Goal: Task Accomplishment & Management: Complete application form

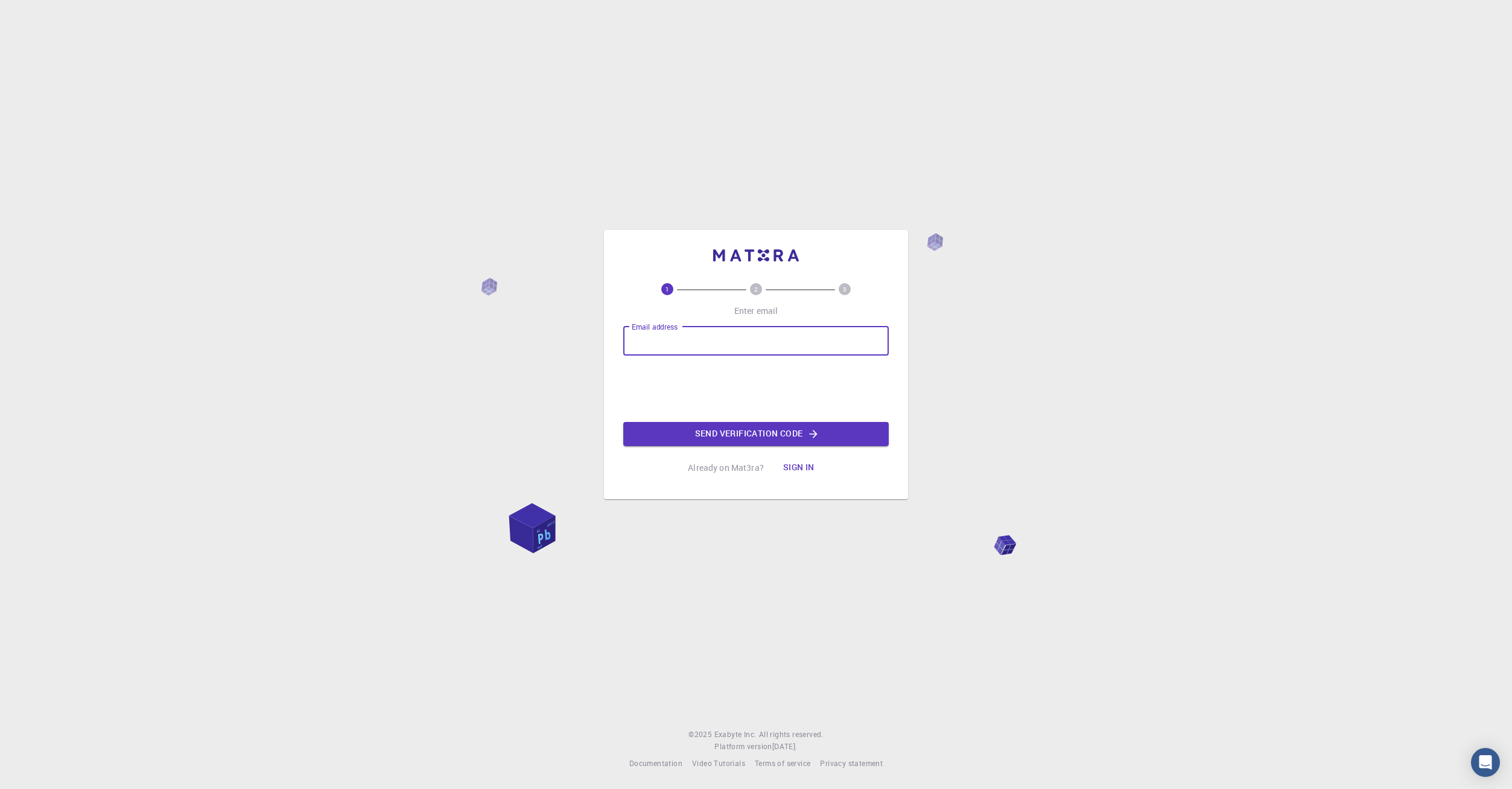
click at [735, 341] on input "Email address" at bounding box center [755, 341] width 265 height 29
type input "[EMAIL_ADDRESS][DOMAIN_NAME]"
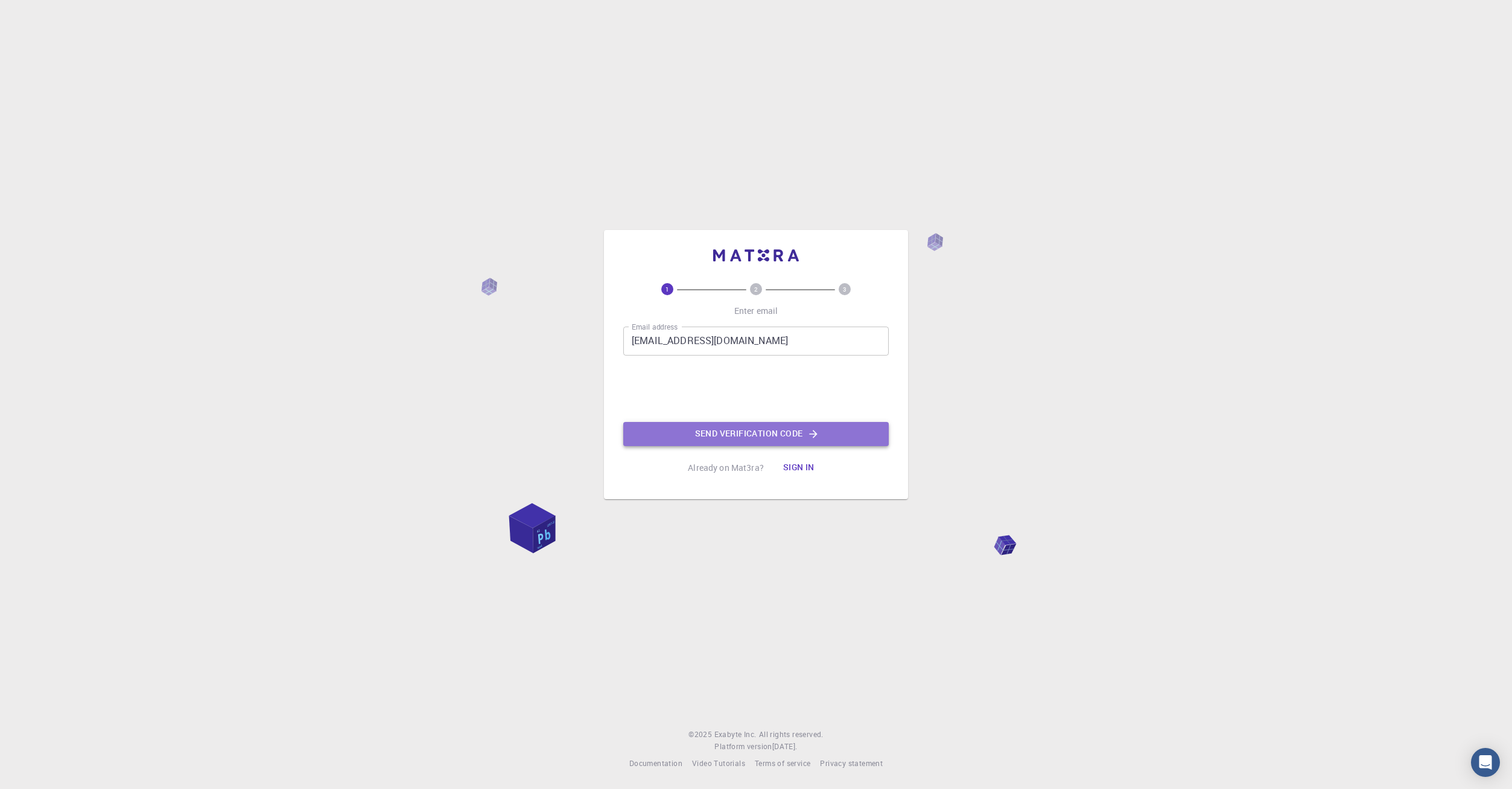
click at [739, 432] on button "Send verification code" at bounding box center [755, 434] width 265 height 24
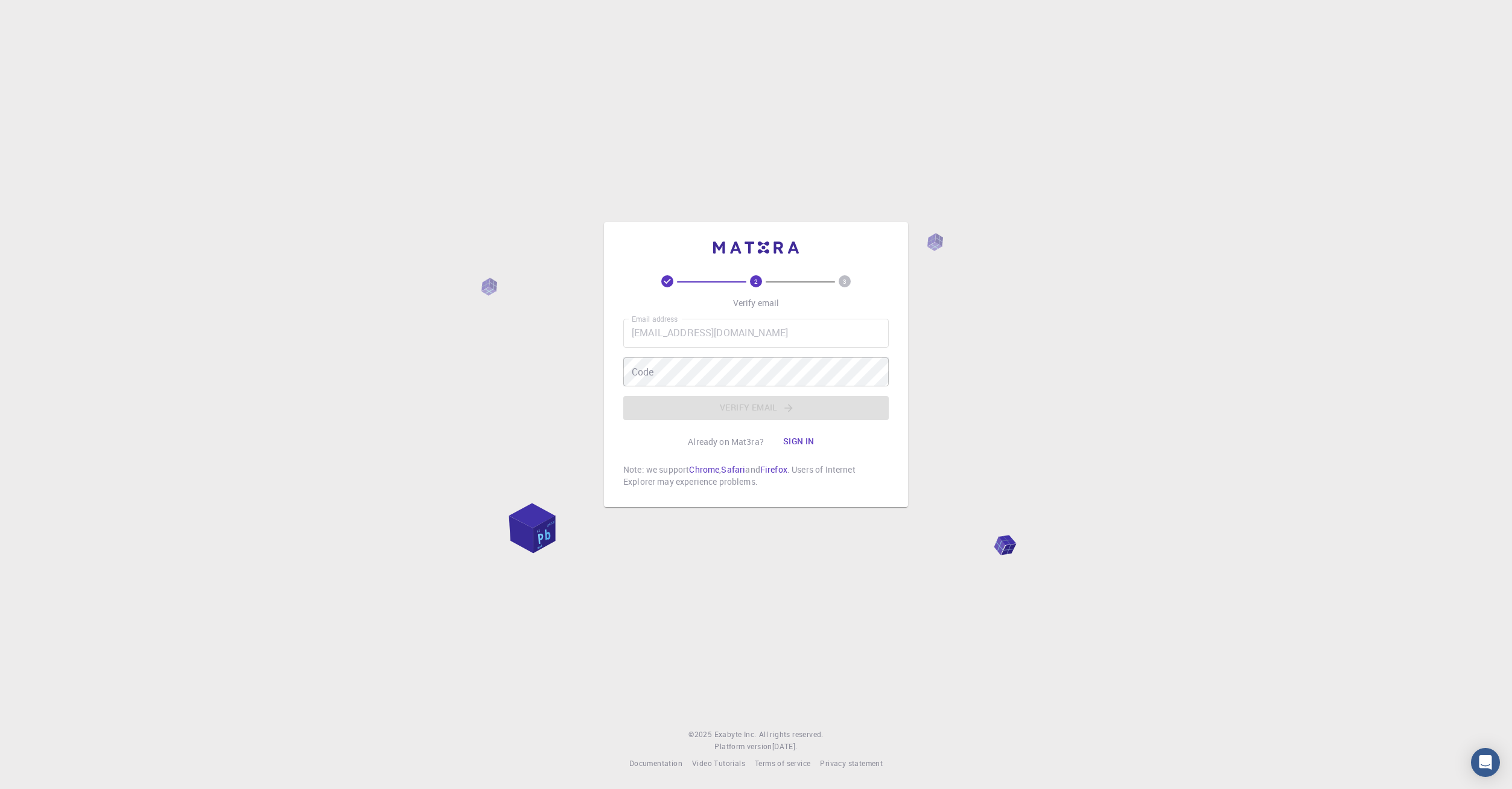
drag, startPoint x: 730, startPoint y: 399, endPoint x: 735, endPoint y: 386, distance: 13.9
click at [730, 398] on div "Email address [EMAIL_ADDRESS][DOMAIN_NAME] Email address Code Code Verify email" at bounding box center [755, 370] width 265 height 101
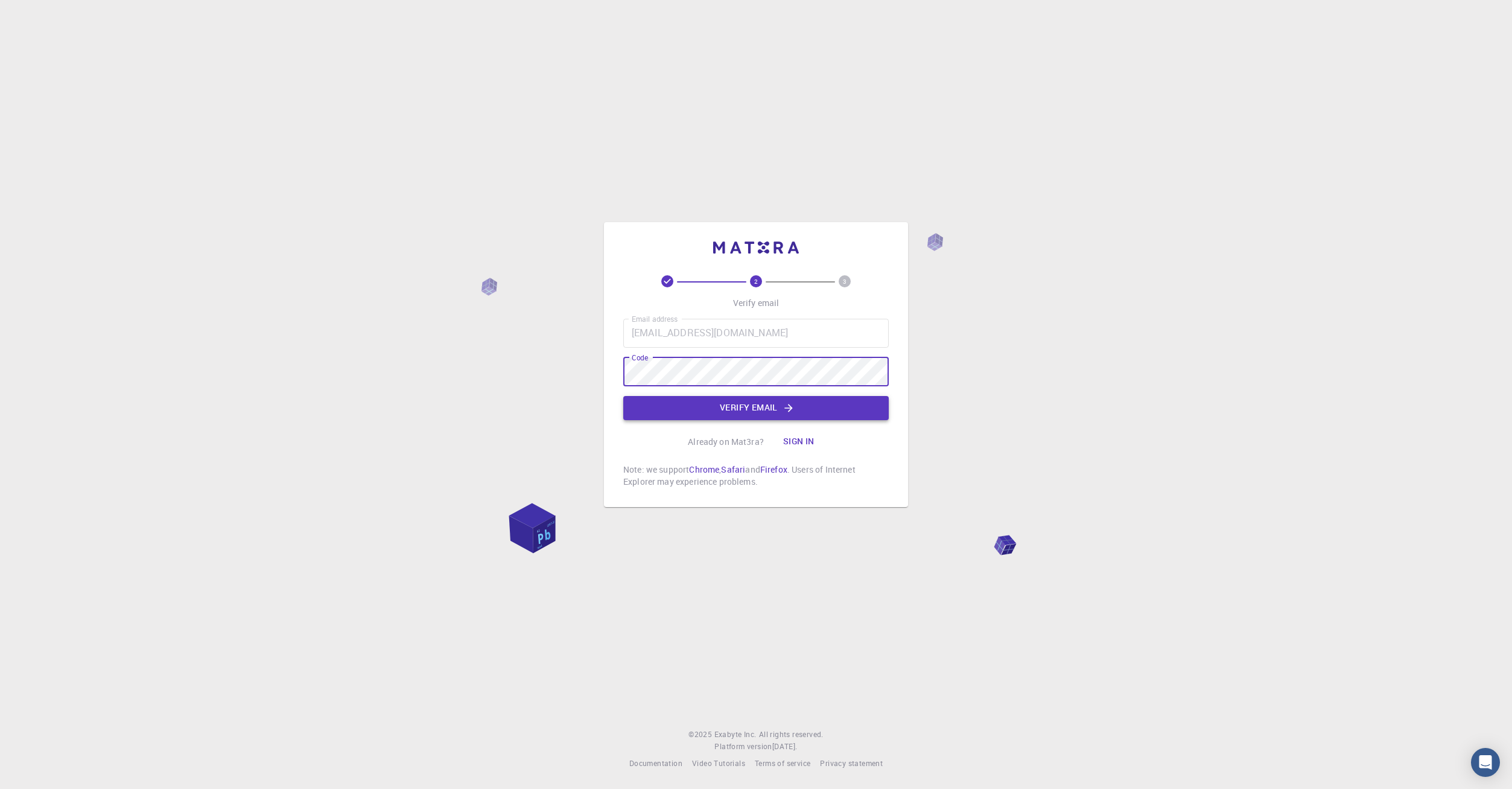
click at [711, 408] on button "Verify email" at bounding box center [755, 408] width 265 height 24
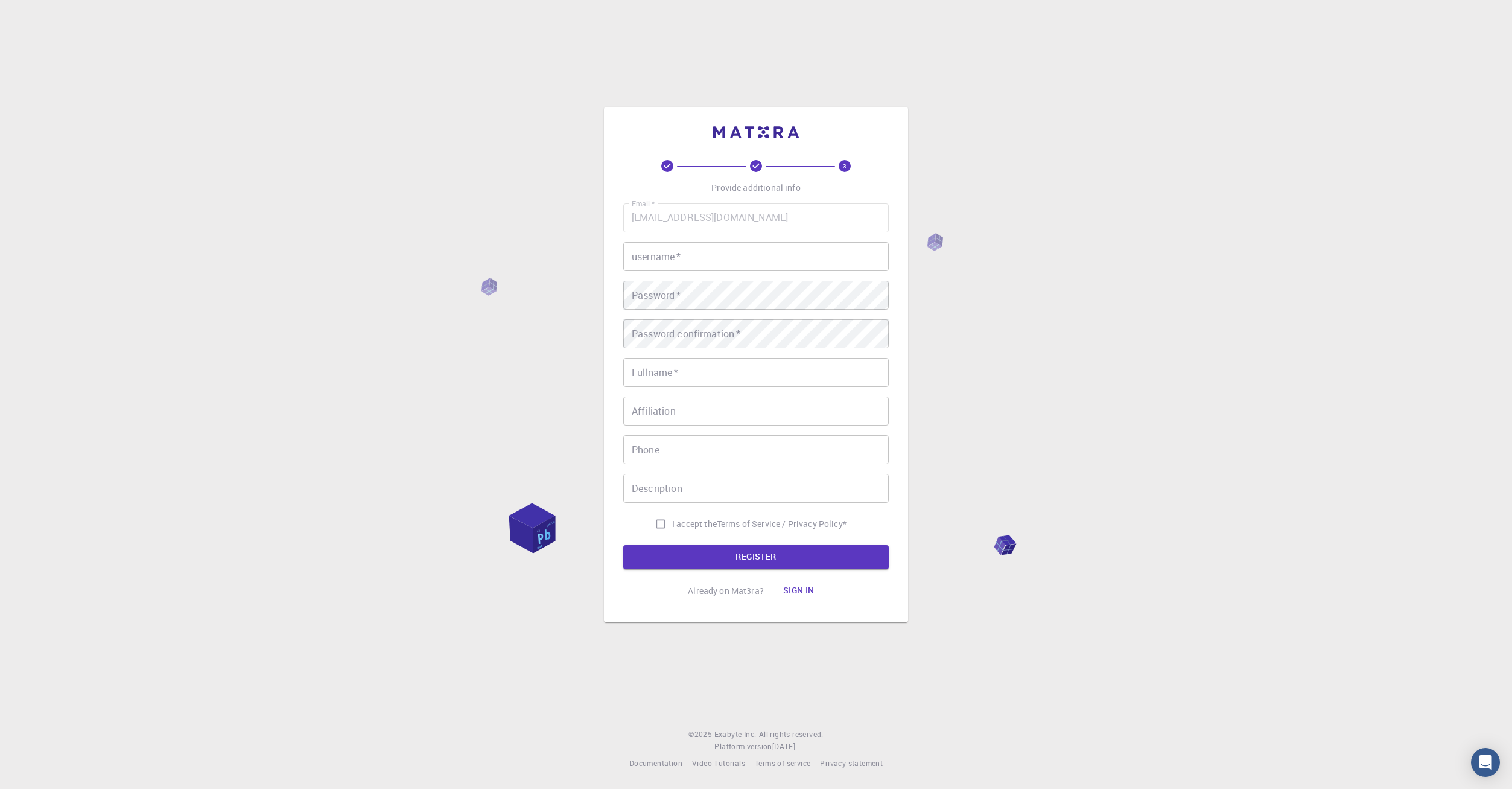
click at [763, 266] on input "username   *" at bounding box center [755, 256] width 265 height 29
type input "[PERSON_NAME]"
type input "Estuden"
type input "695849830"
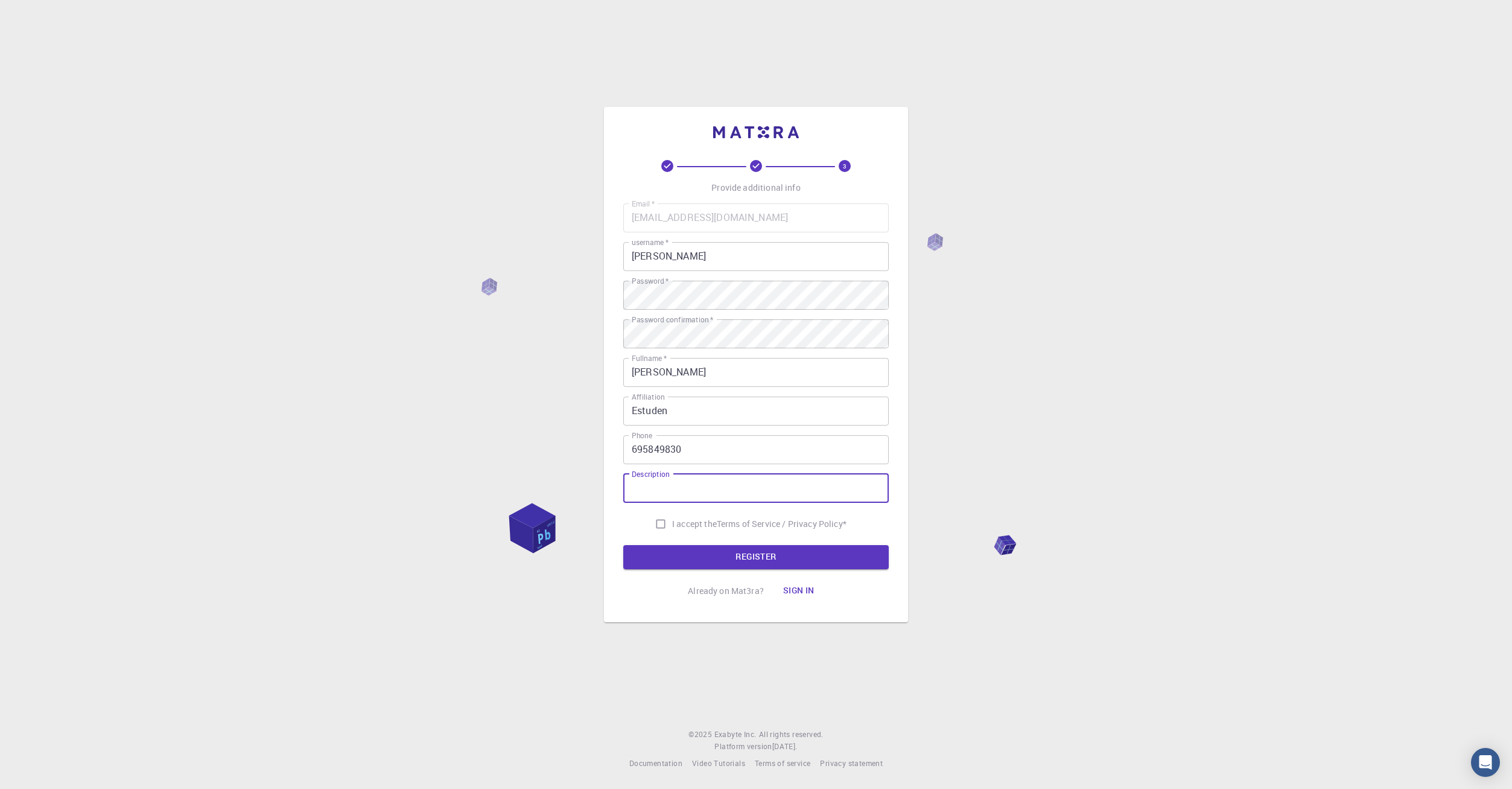
click at [660, 489] on input "Description" at bounding box center [755, 488] width 265 height 29
click at [667, 519] on input "I accept the Terms of Service / Privacy Policy *" at bounding box center [660, 523] width 23 height 23
checkbox input "true"
click at [698, 551] on button "REGISTER" at bounding box center [755, 557] width 265 height 24
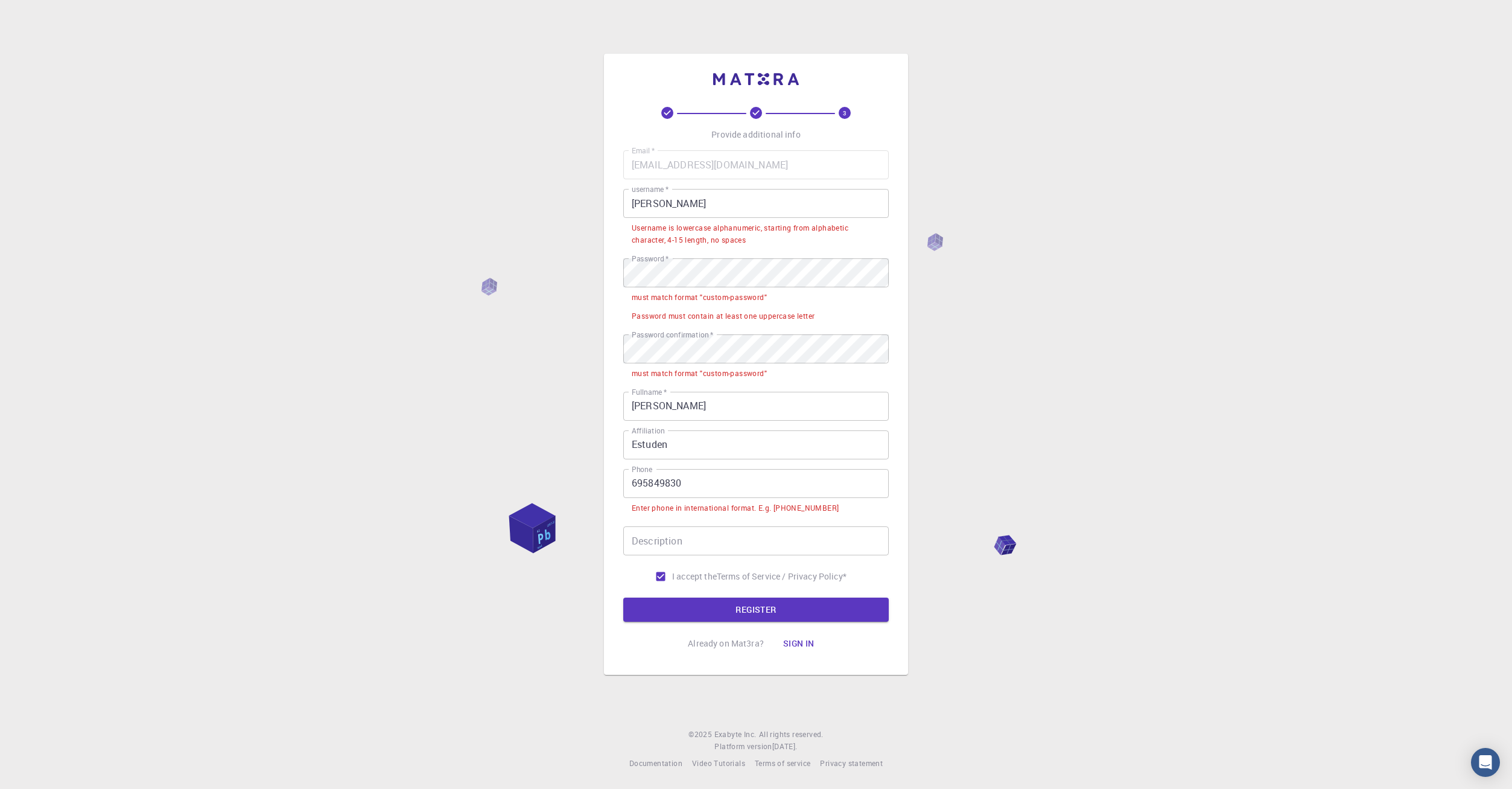
click at [629, 480] on input "695849830" at bounding box center [755, 483] width 265 height 29
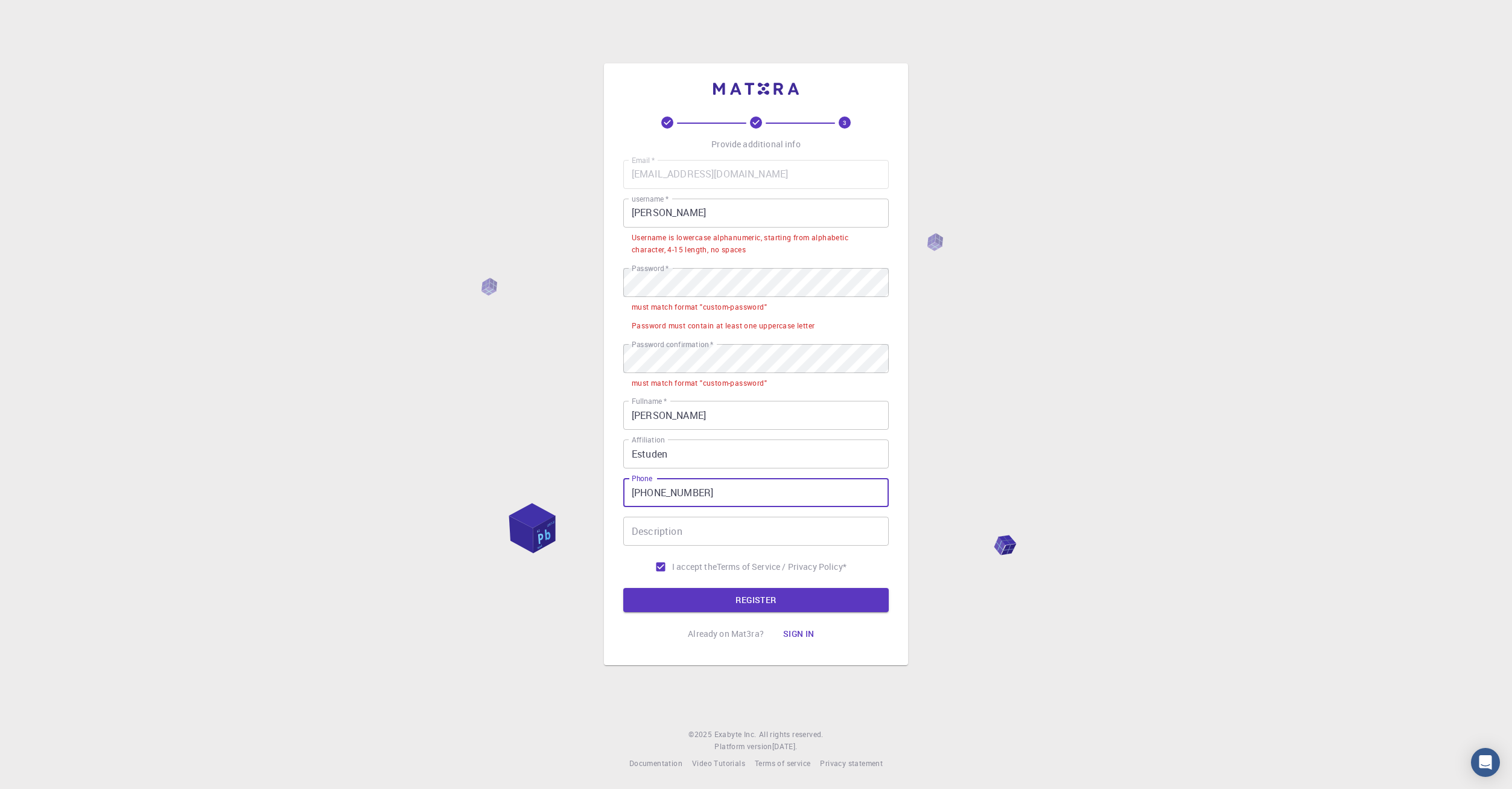
type input "[PHONE_NUMBER]"
click at [678, 211] on input "[PERSON_NAME]" at bounding box center [755, 213] width 265 height 29
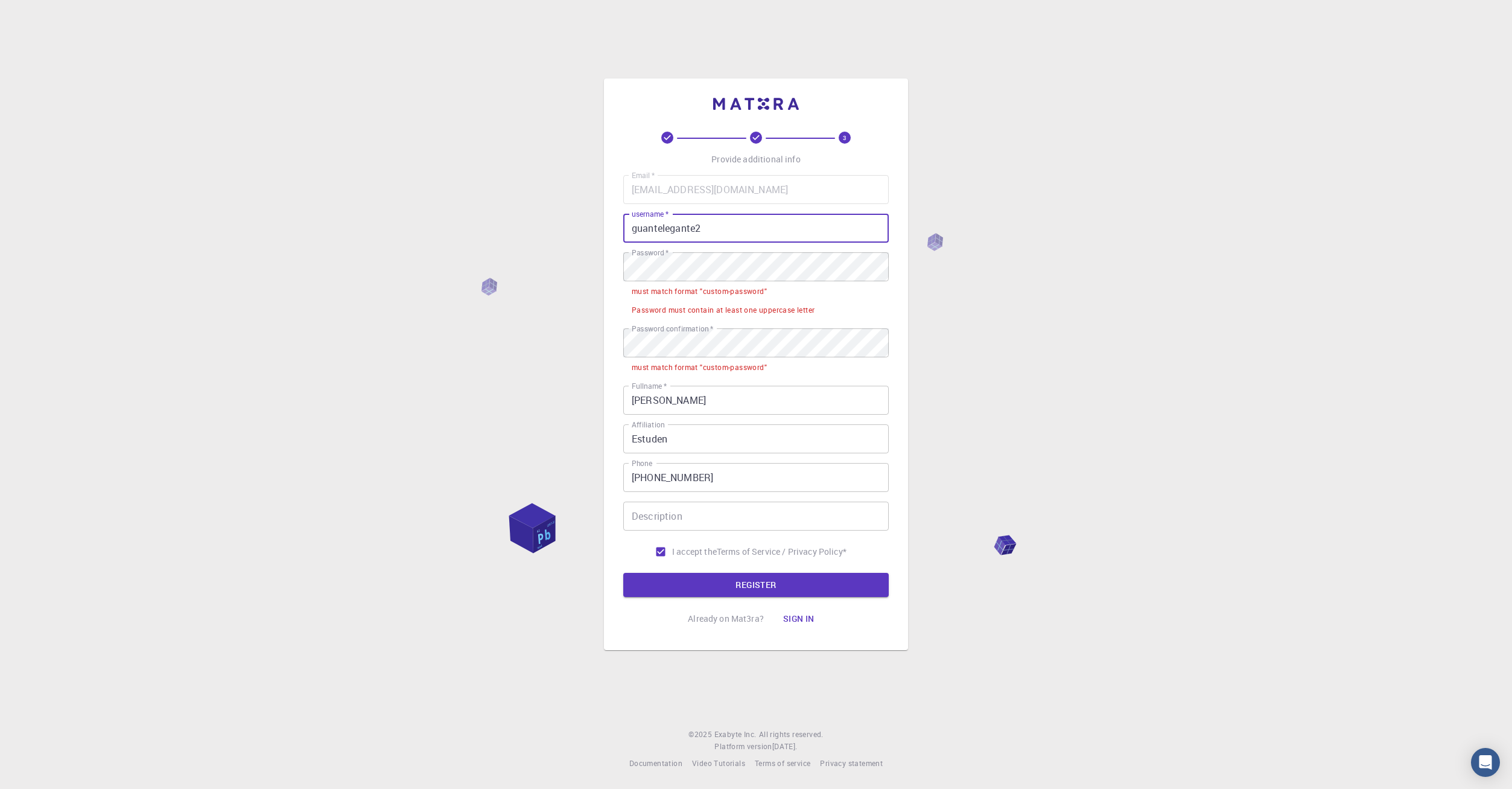
type input "guantelegante2"
click at [688, 292] on div "must match format "custom-password"" at bounding box center [699, 291] width 135 height 12
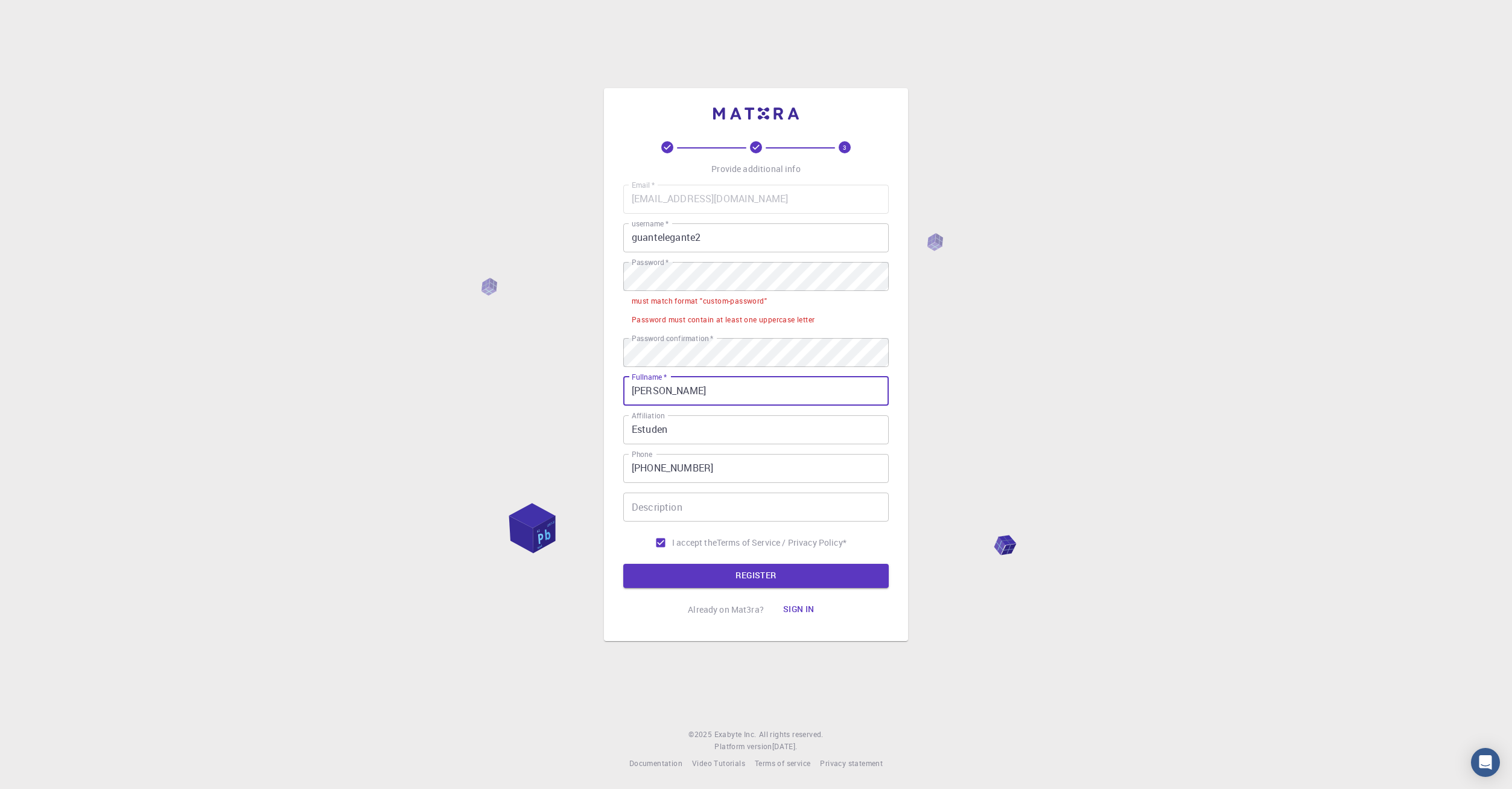
click at [727, 387] on input "[PERSON_NAME]" at bounding box center [755, 390] width 265 height 29
drag, startPoint x: 763, startPoint y: 319, endPoint x: 808, endPoint y: 322, distance: 45.1
click at [808, 322] on div "Password must contain at least one uppercase letter" at bounding box center [722, 319] width 183 height 12
drag, startPoint x: 760, startPoint y: 318, endPoint x: 817, endPoint y: 319, distance: 57.0
click at [817, 319] on li "Password must contain at least one uppercase letter" at bounding box center [755, 319] width 265 height 19
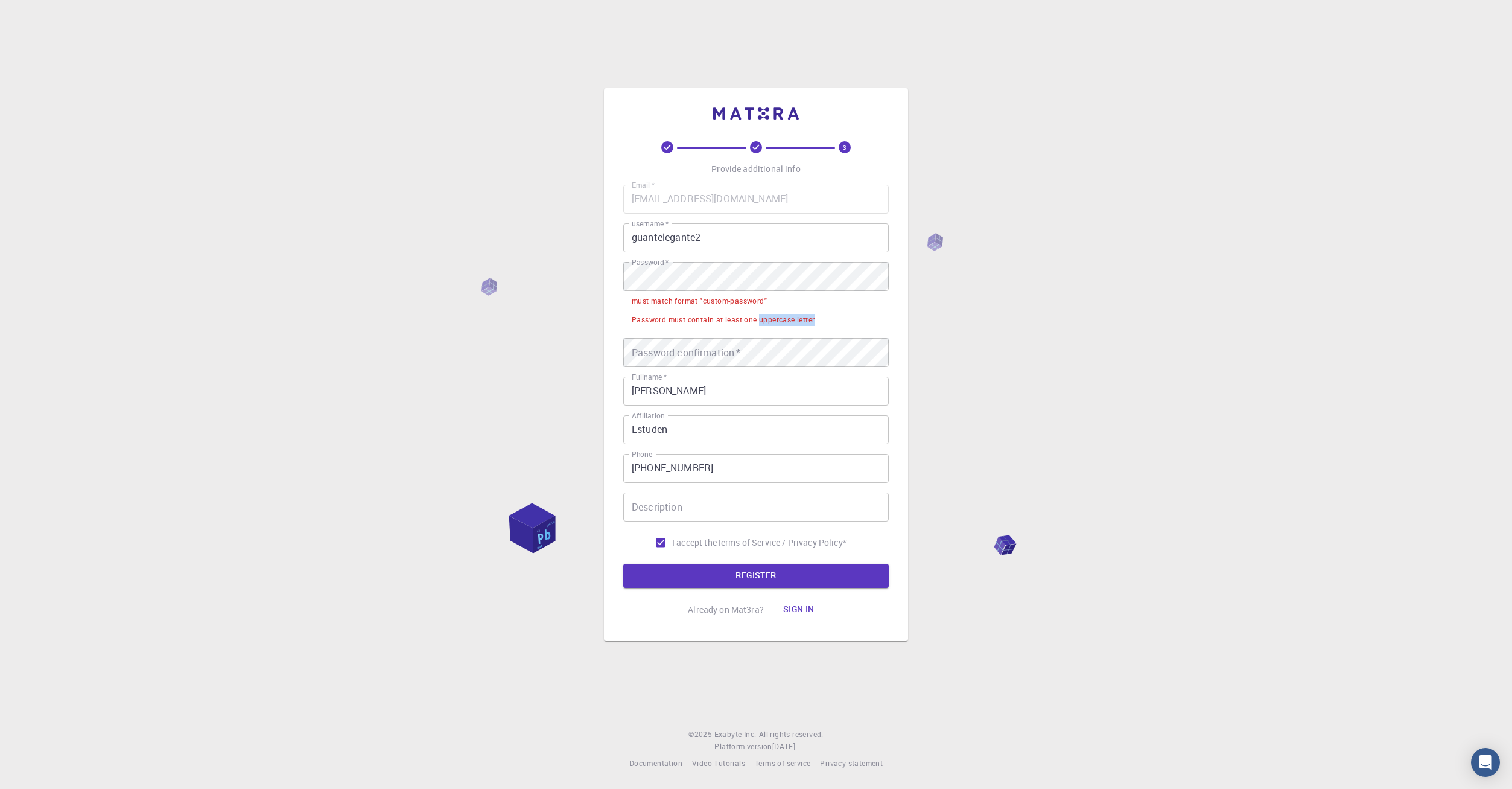
copy div "uppercase letter"
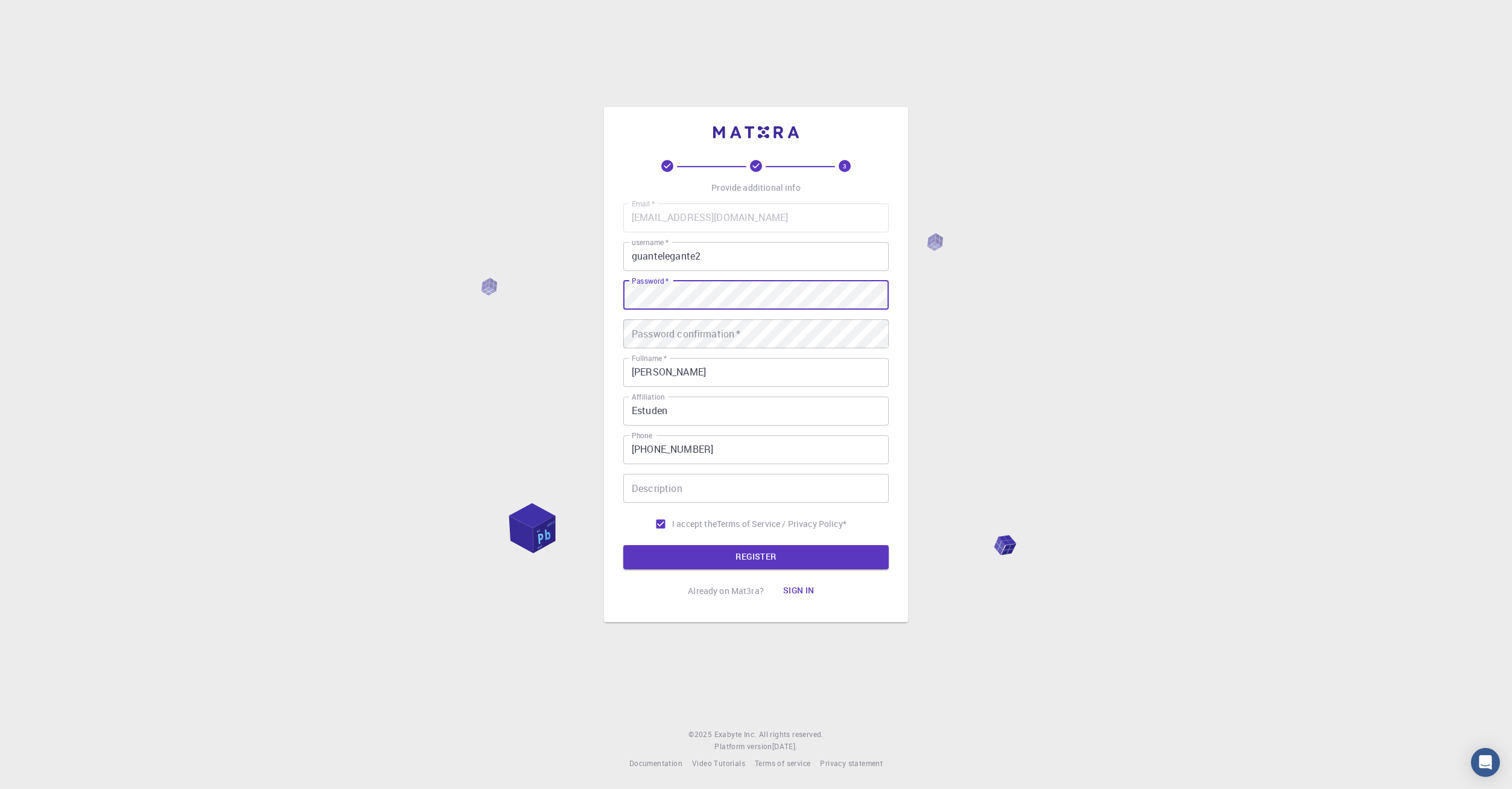
click at [697, 311] on div "Email   * [EMAIL_ADDRESS][DOMAIN_NAME] Email   * username   * guantelegante2 us…" at bounding box center [755, 370] width 265 height 332
click at [768, 555] on button "REGISTER" at bounding box center [755, 557] width 265 height 24
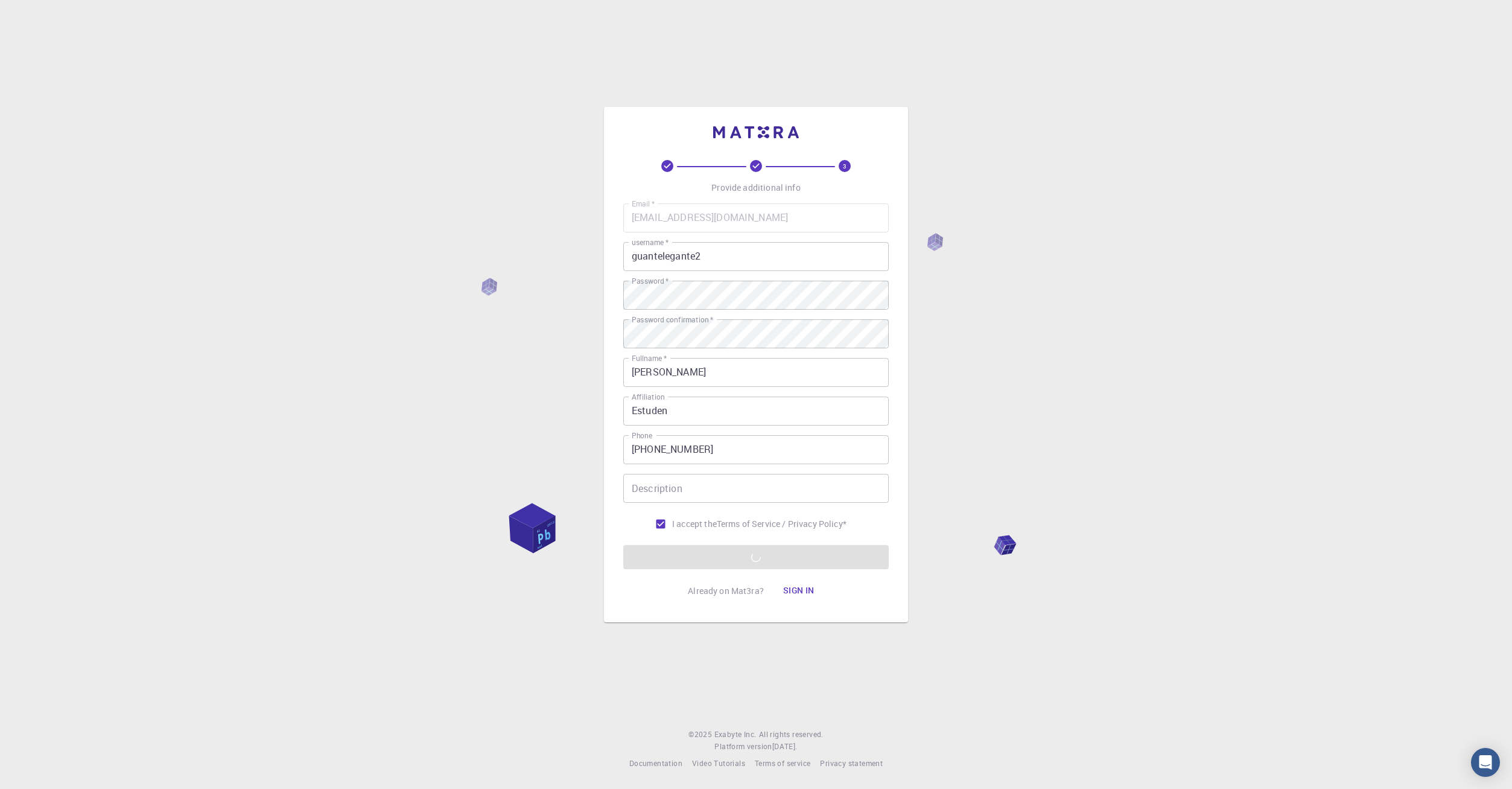
click at [795, 474] on input "Description" at bounding box center [755, 488] width 265 height 29
click at [733, 589] on p "Already on Mat3ra?" at bounding box center [725, 590] width 76 height 12
click at [797, 584] on button "Sign in" at bounding box center [798, 591] width 51 height 24
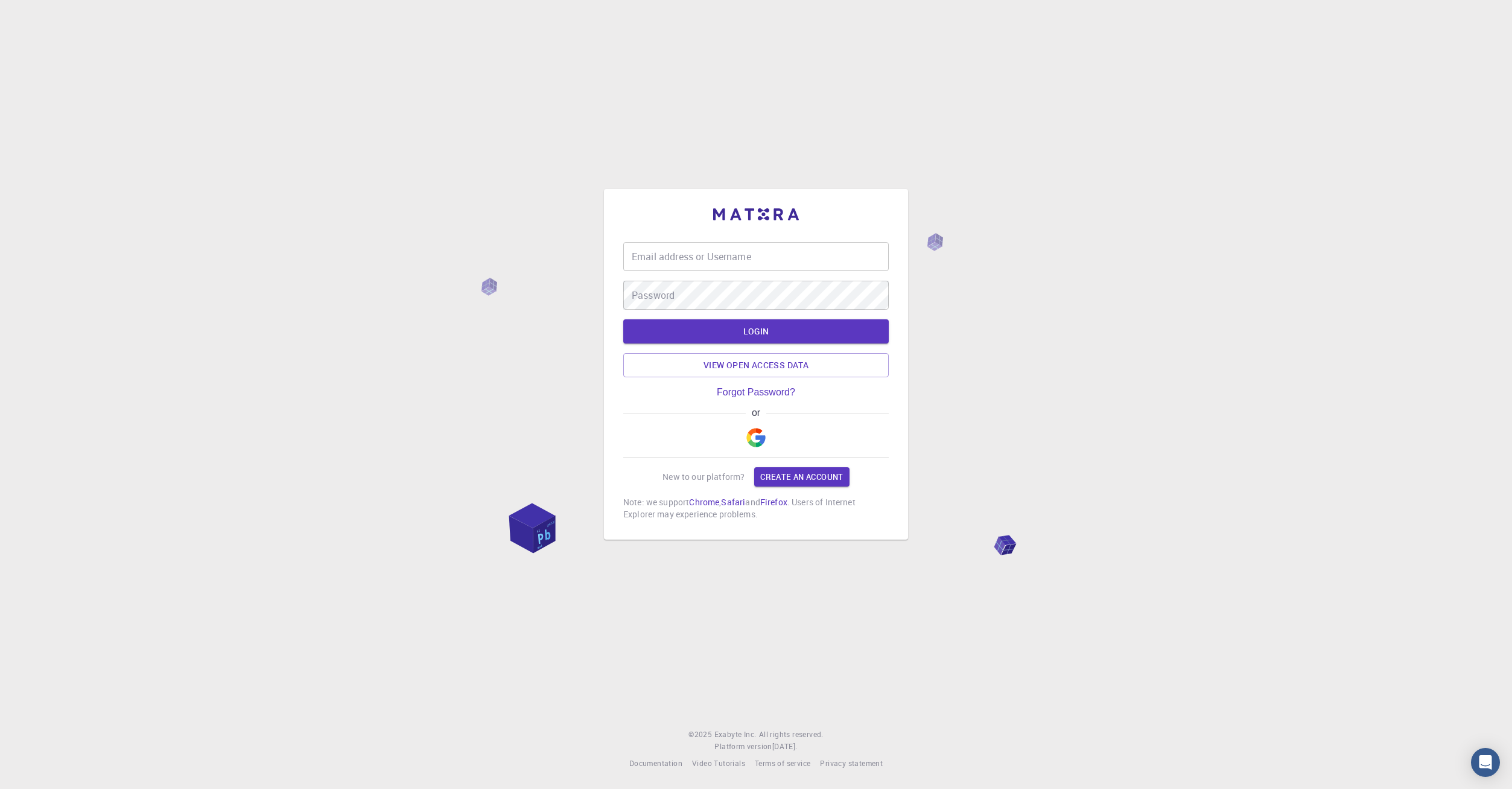
type input "guantelegante2"
click at [760, 316] on form "Email address or Username guantelegante2 Email address or Username Password Pas…" at bounding box center [755, 310] width 265 height 135
click at [764, 328] on button "LOGIN" at bounding box center [755, 331] width 265 height 24
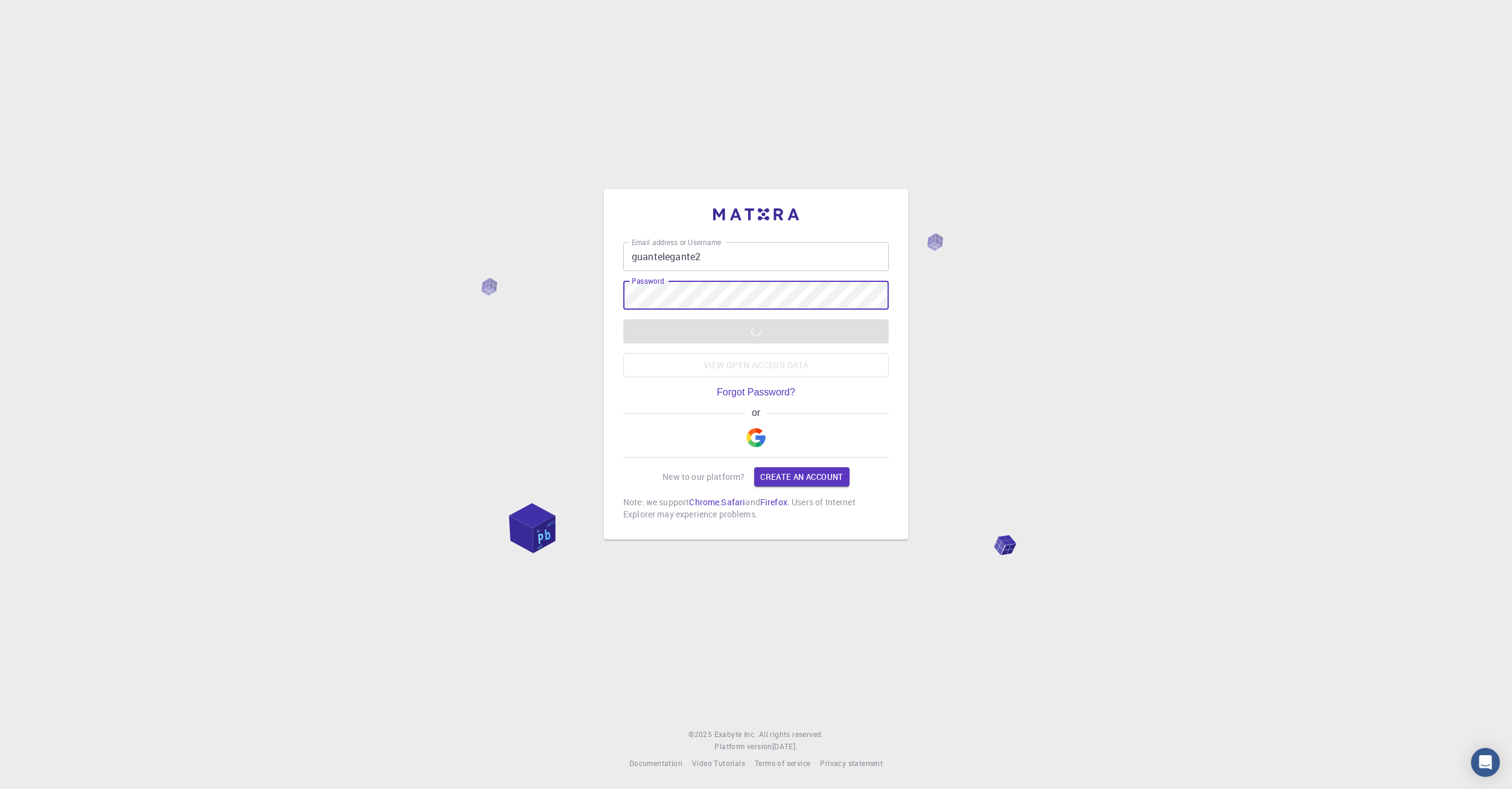
click at [724, 265] on input "guantelegante2" at bounding box center [755, 256] width 265 height 29
click at [612, 398] on div "Email address or Username guantelegante2 Email address or Username Password Pas…" at bounding box center [756, 364] width 304 height 351
click at [703, 478] on p "New to our platform?" at bounding box center [703, 477] width 82 height 12
click at [924, 341] on div "Email address or Username guantelegante2 Email address or Username Password Pas…" at bounding box center [756, 394] width 1512 height 789
click at [743, 436] on button "button" at bounding box center [755, 437] width 29 height 38
